Goal: Use online tool/utility: Utilize a website feature to perform a specific function

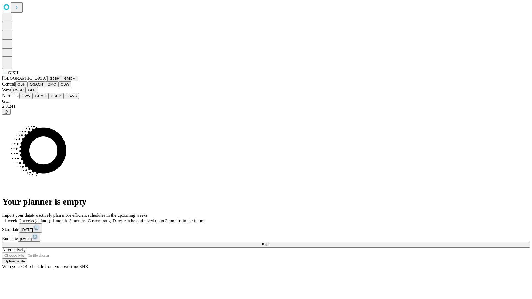
click at [47, 82] on button "GJSH" at bounding box center [54, 79] width 14 height 6
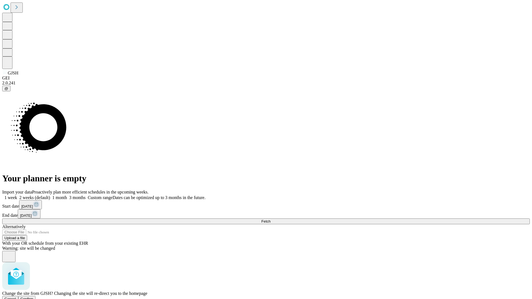
click at [34, 297] on span "Confirm" at bounding box center [27, 299] width 13 height 4
click at [17, 195] on label "1 week" at bounding box center [9, 197] width 15 height 5
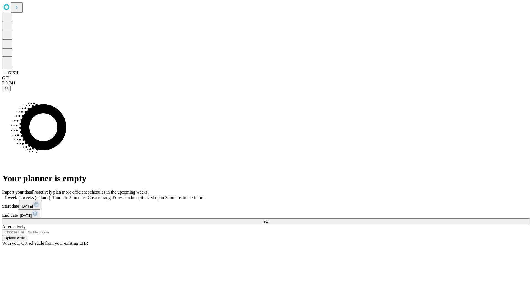
click at [271, 220] on span "Fetch" at bounding box center [265, 222] width 9 height 4
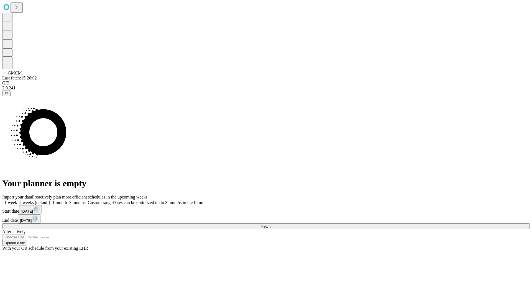
click at [17, 200] on label "1 week" at bounding box center [9, 202] width 15 height 5
click at [271, 225] on span "Fetch" at bounding box center [265, 227] width 9 height 4
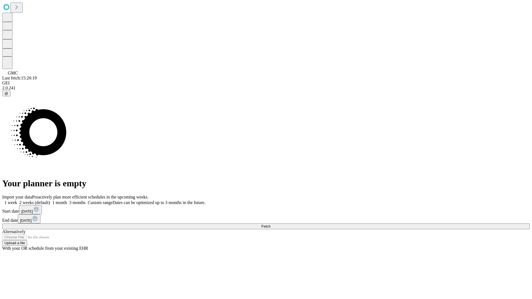
click at [17, 200] on label "1 week" at bounding box center [9, 202] width 15 height 5
click at [271, 225] on span "Fetch" at bounding box center [265, 227] width 9 height 4
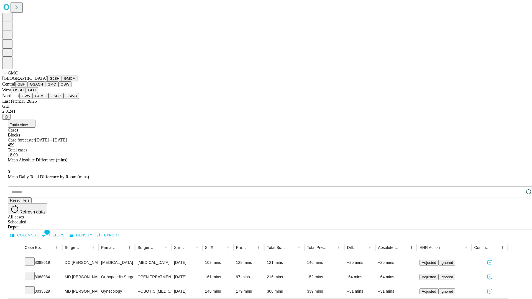
click at [58, 87] on button "OSW" at bounding box center [64, 85] width 13 height 6
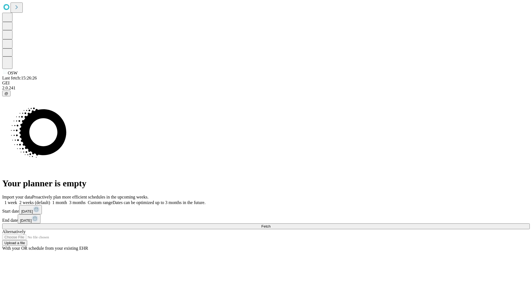
click at [17, 200] on label "1 week" at bounding box center [9, 202] width 15 height 5
click at [271, 225] on span "Fetch" at bounding box center [265, 227] width 9 height 4
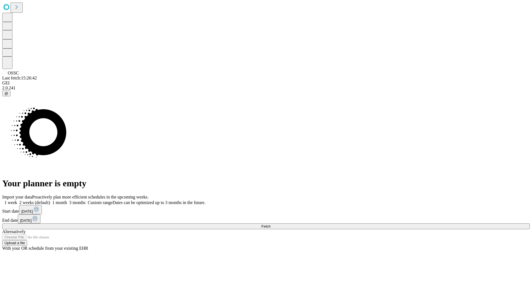
click at [17, 200] on label "1 week" at bounding box center [9, 202] width 15 height 5
click at [271, 225] on span "Fetch" at bounding box center [265, 227] width 9 height 4
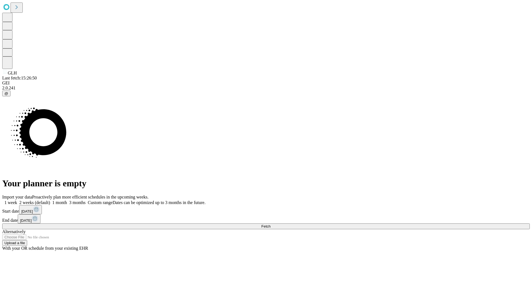
click at [17, 200] on label "1 week" at bounding box center [9, 202] width 15 height 5
click at [271, 225] on span "Fetch" at bounding box center [265, 227] width 9 height 4
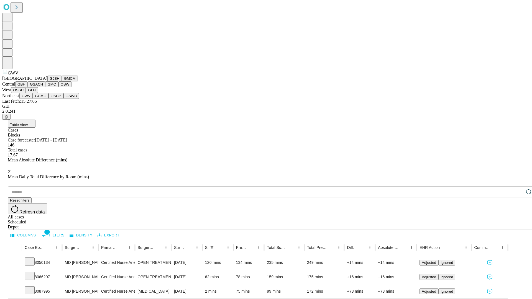
click at [43, 99] on button "GCMC" at bounding box center [41, 96] width 16 height 6
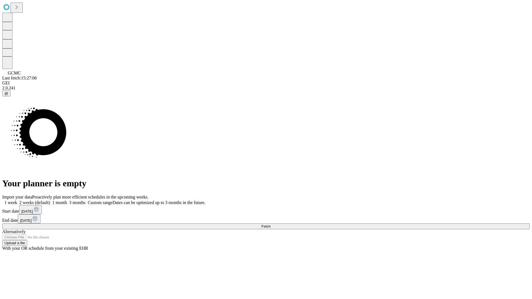
click at [271, 225] on span "Fetch" at bounding box center [265, 227] width 9 height 4
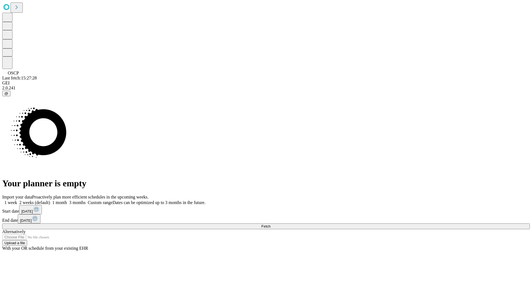
click at [17, 200] on label "1 week" at bounding box center [9, 202] width 15 height 5
click at [271, 225] on span "Fetch" at bounding box center [265, 227] width 9 height 4
